Goal: Task Accomplishment & Management: Use online tool/utility

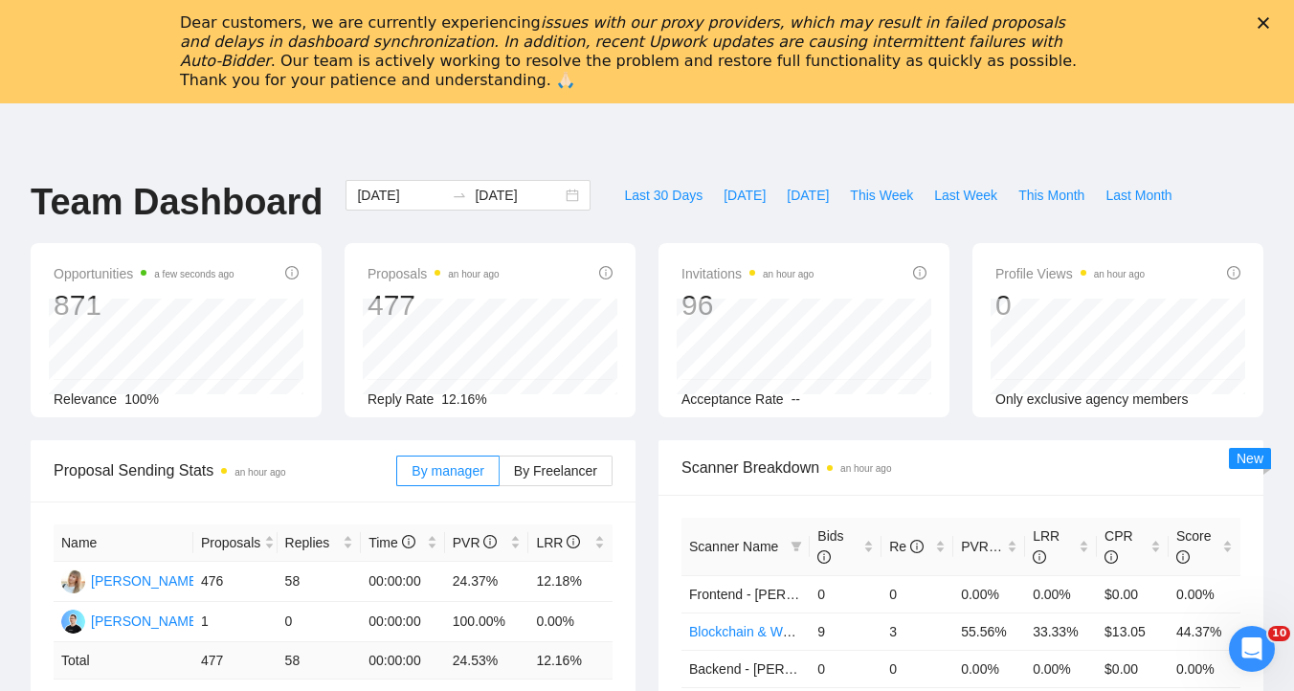
click at [1256, 18] on div "Dear customers, we are currently experiencing issues with our proxy providers, …" at bounding box center [647, 52] width 1294 height 88
click at [1263, 22] on polygon "Close" at bounding box center [1263, 22] width 11 height 11
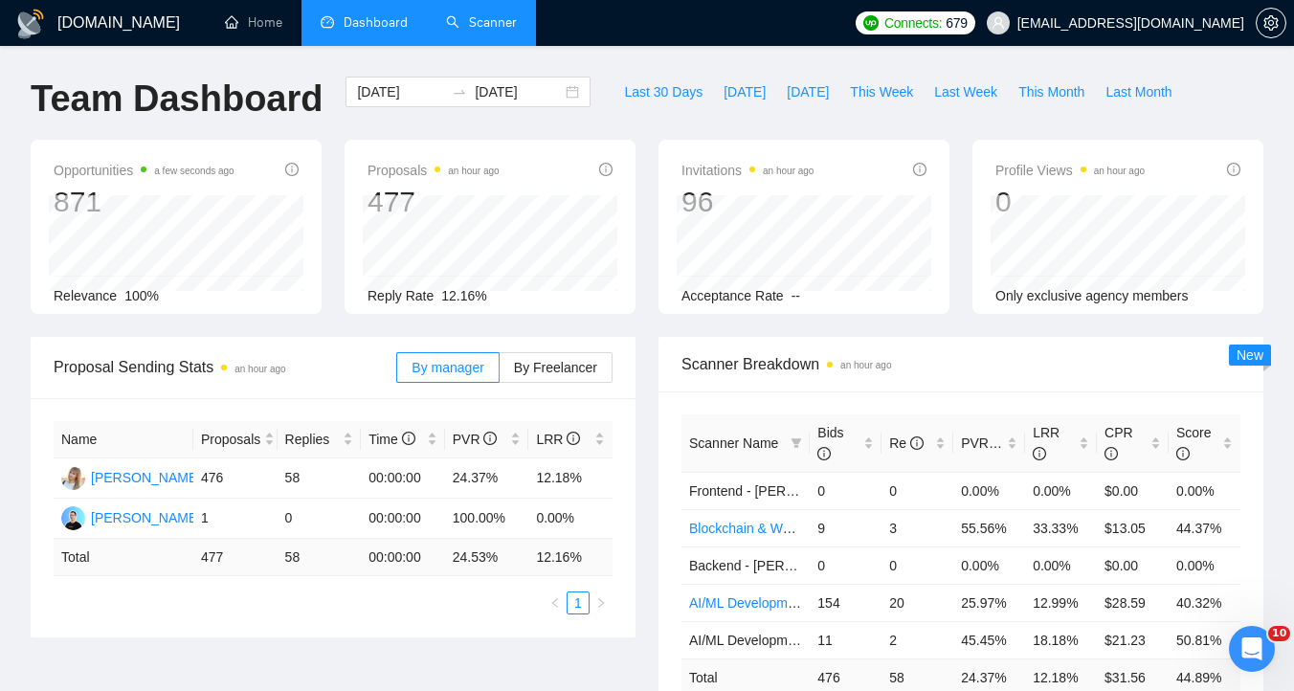
click at [517, 29] on link "Scanner" at bounding box center [481, 22] width 71 height 16
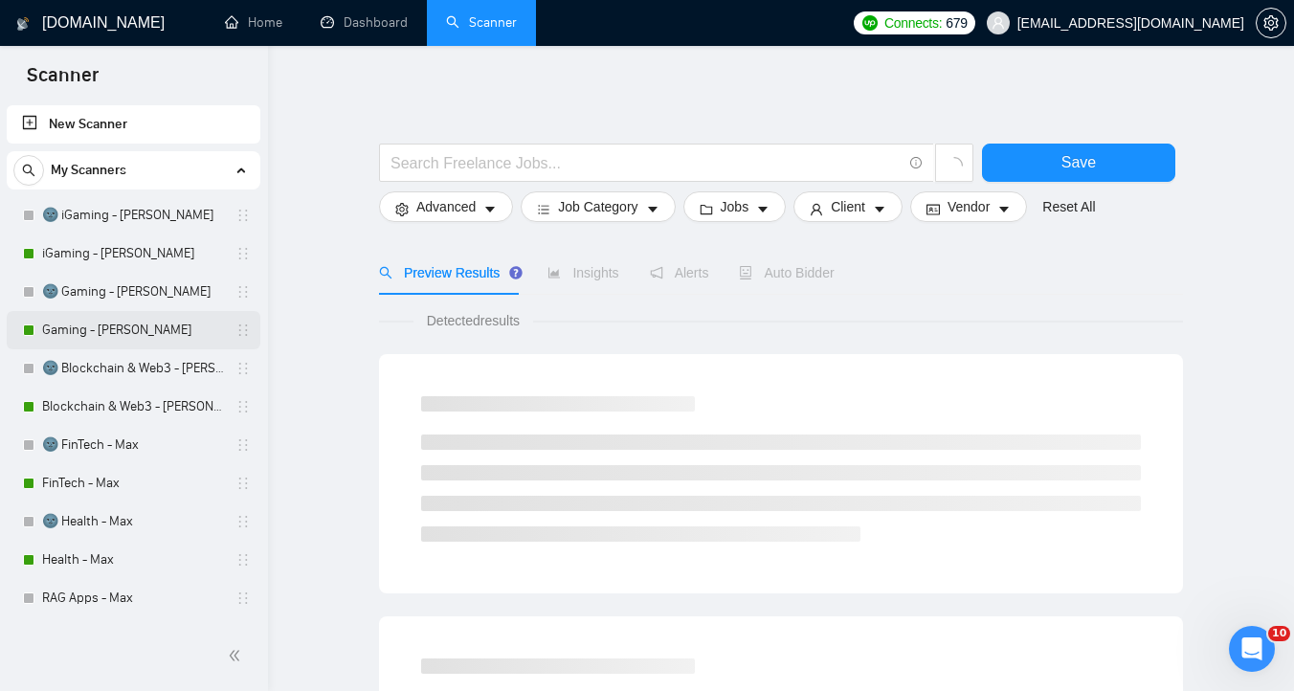
click at [123, 327] on link "Gaming - [PERSON_NAME]" at bounding box center [133, 330] width 182 height 38
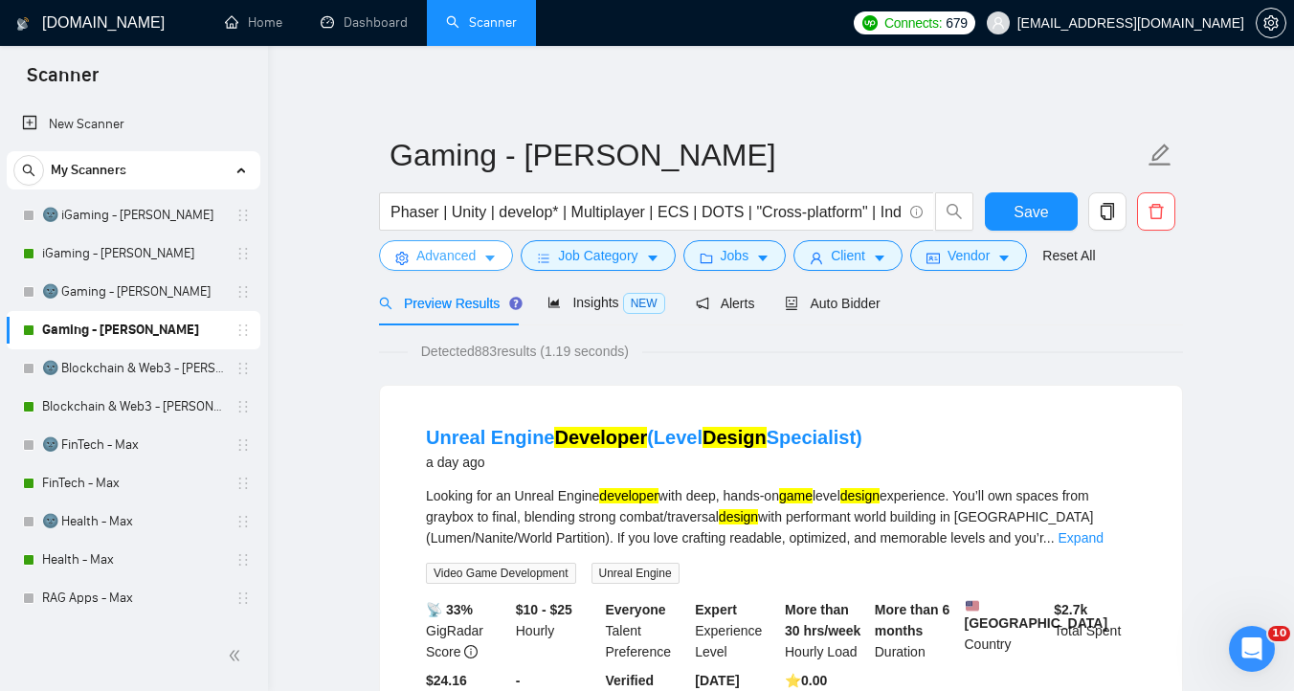
click at [464, 266] on span "Advanced" at bounding box center [445, 255] width 59 height 21
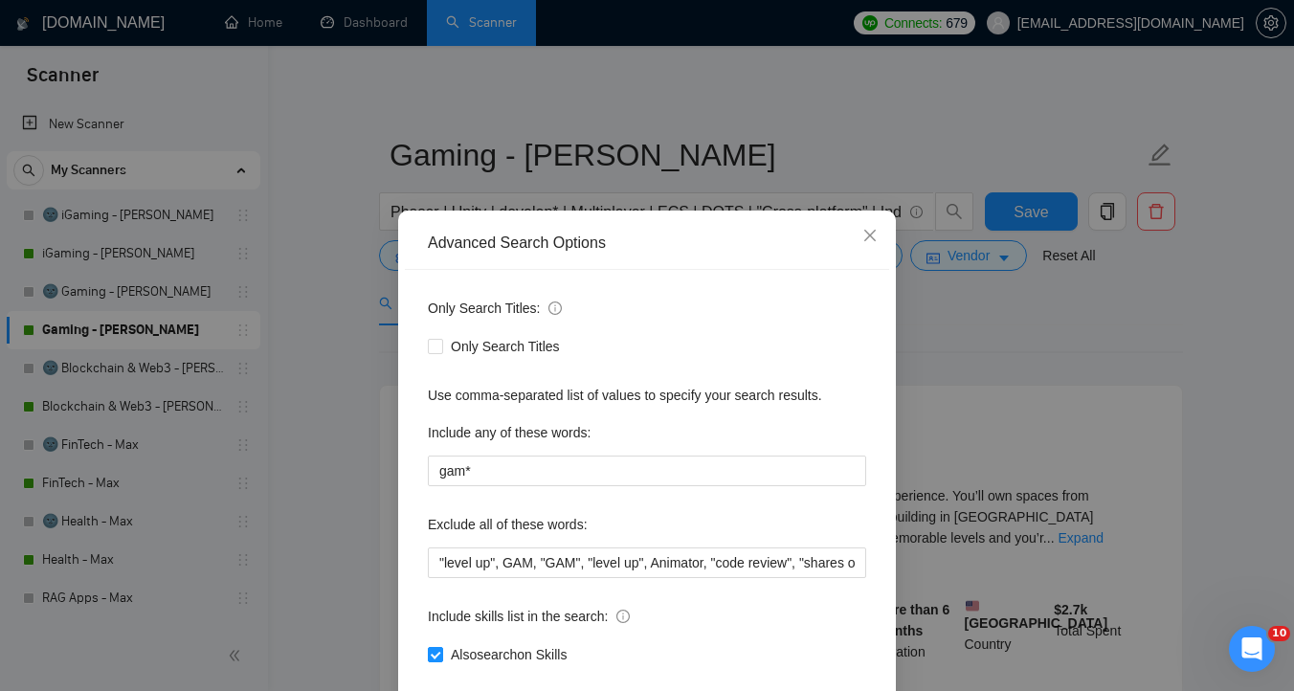
scroll to position [105, 0]
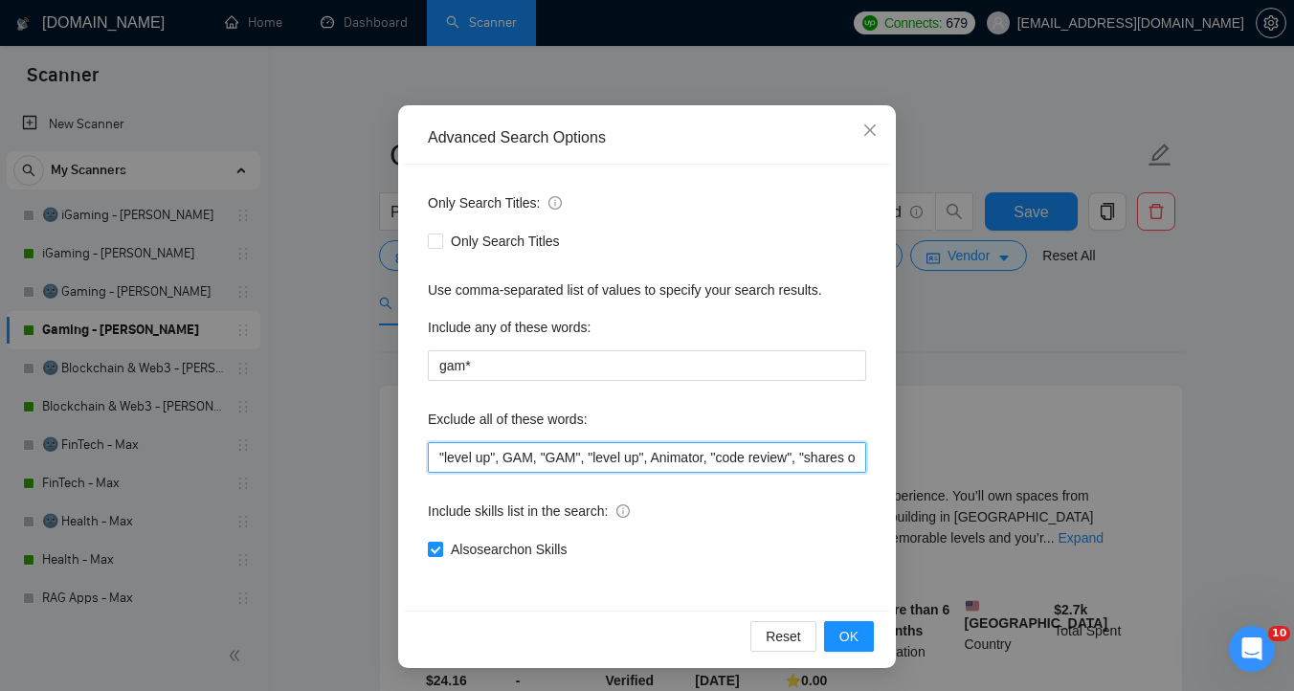
drag, startPoint x: 589, startPoint y: 453, endPoint x: 366, endPoint y: 451, distance: 223.0
click at [366, 451] on div "Advanced Search Options Only Search Titles: Only Search Titles Use comma-separa…" at bounding box center [647, 345] width 1294 height 691
paste input "WoW Classic EU"
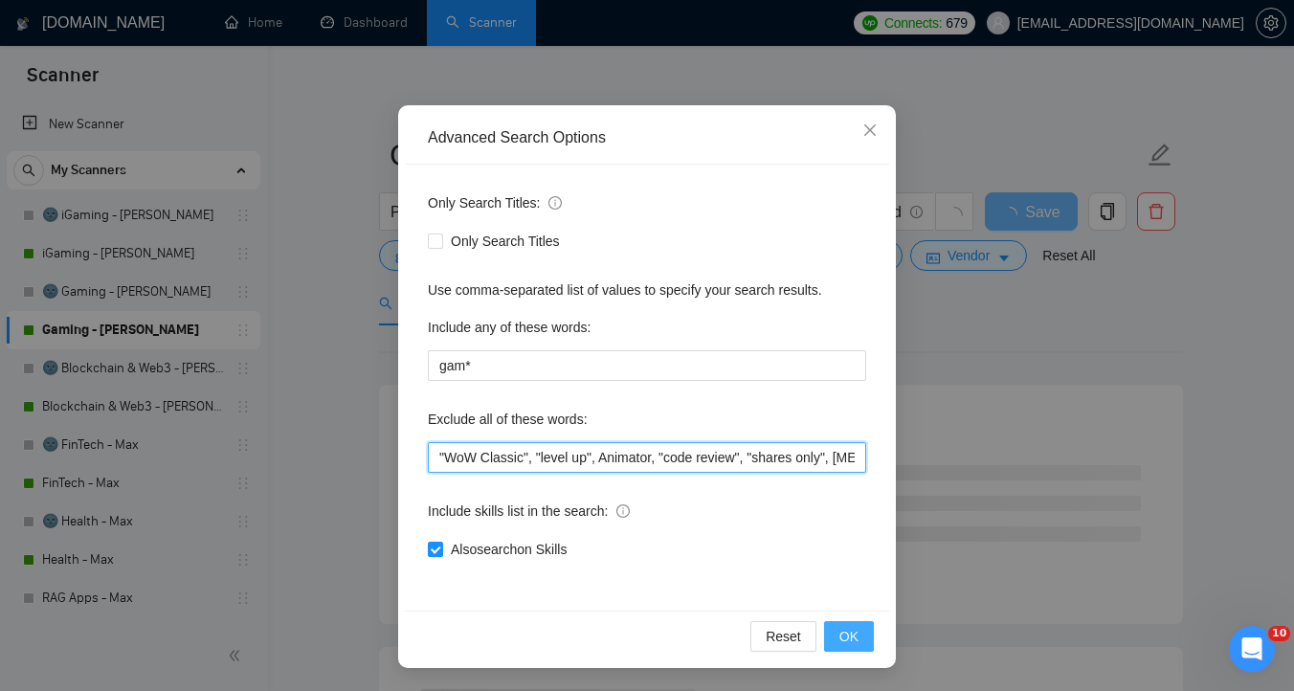
type input ""WoW Classic", "level up", Animator, "code review", "shares only", [MEDICAL_DAT…"
click at [860, 629] on button "OK" at bounding box center [849, 636] width 50 height 31
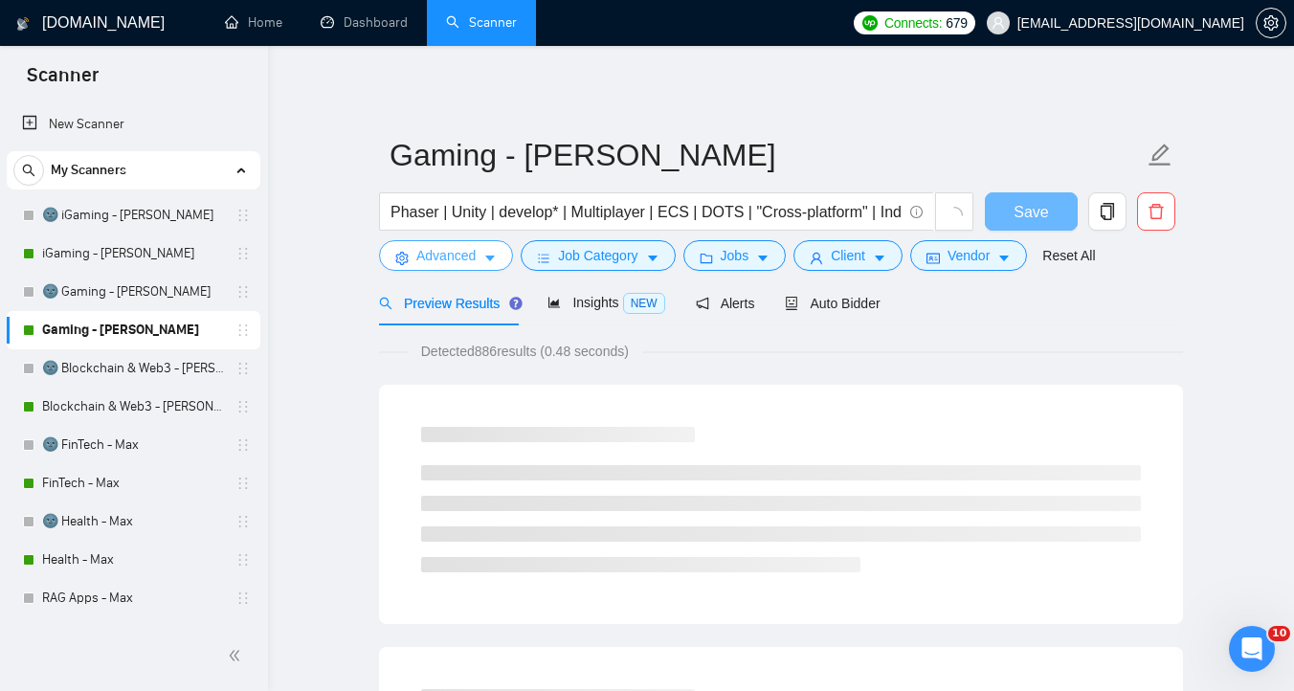
scroll to position [0, 0]
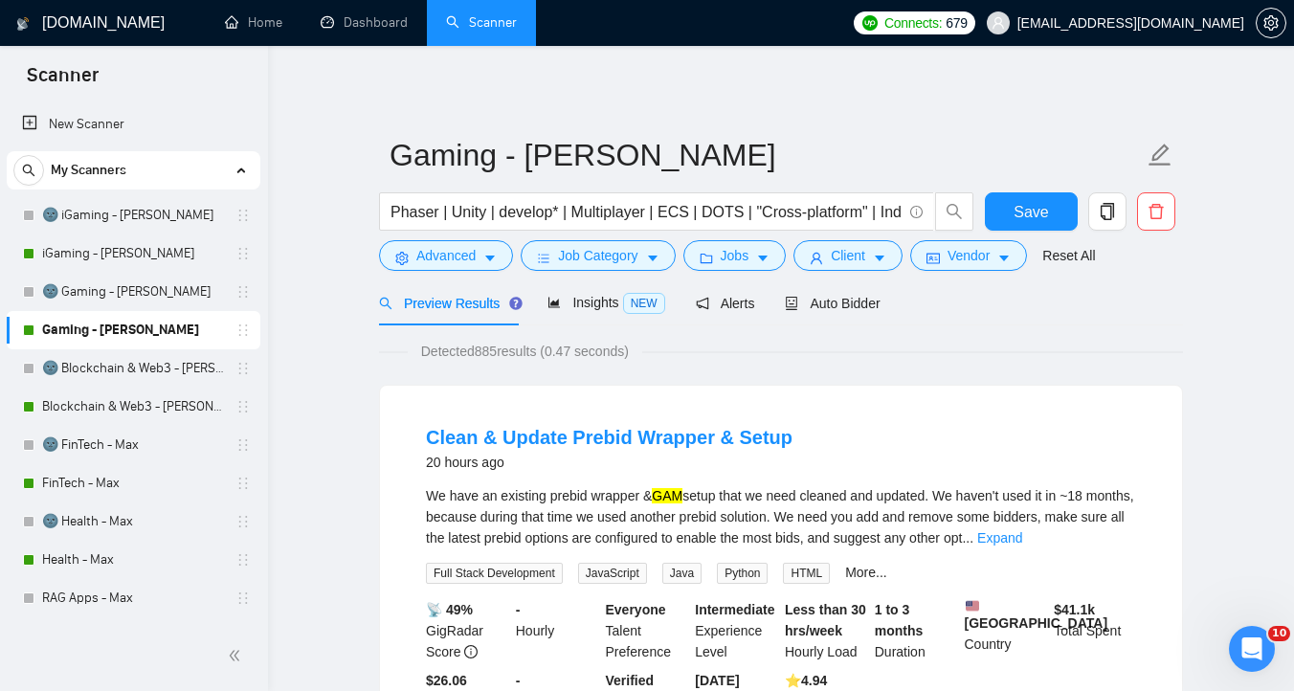
click at [1042, 191] on form "Gaming - [PERSON_NAME] Phaser | Unity | develop* | Multiplayer | ECS | DOTS | "…" at bounding box center [781, 202] width 804 height 156
click at [1039, 204] on span "Save" at bounding box center [1031, 212] width 34 height 24
